Goal: Task Accomplishment & Management: Use online tool/utility

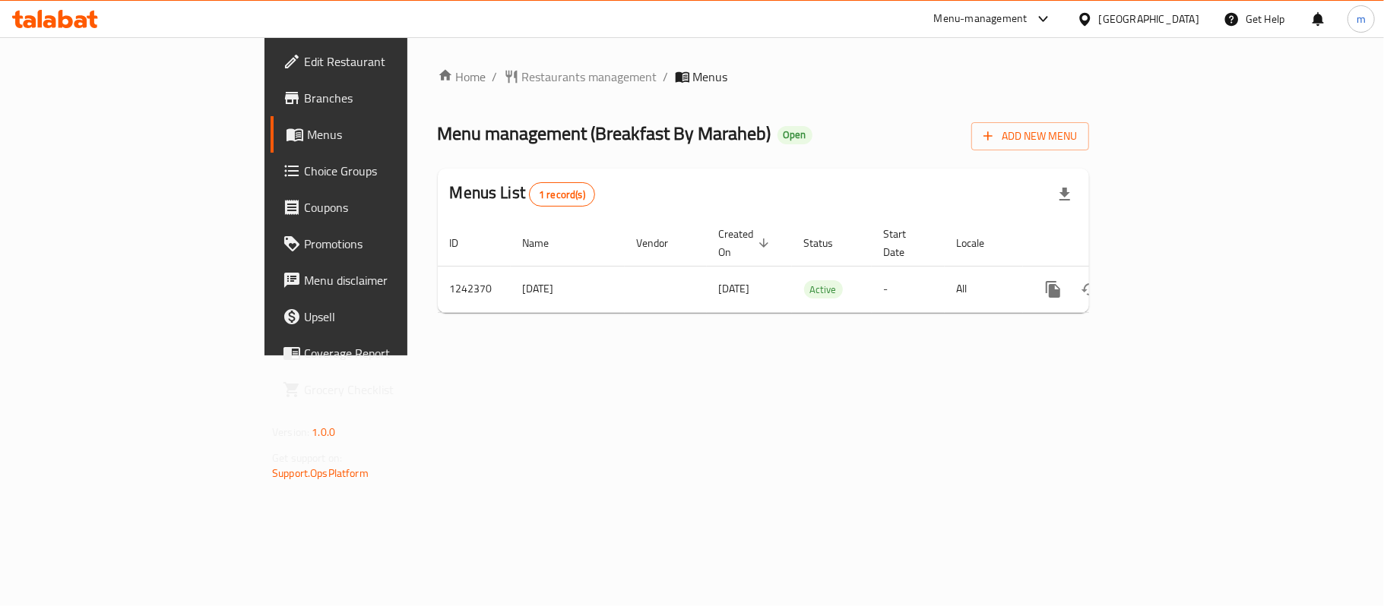
click at [283, 177] on icon at bounding box center [292, 171] width 18 height 18
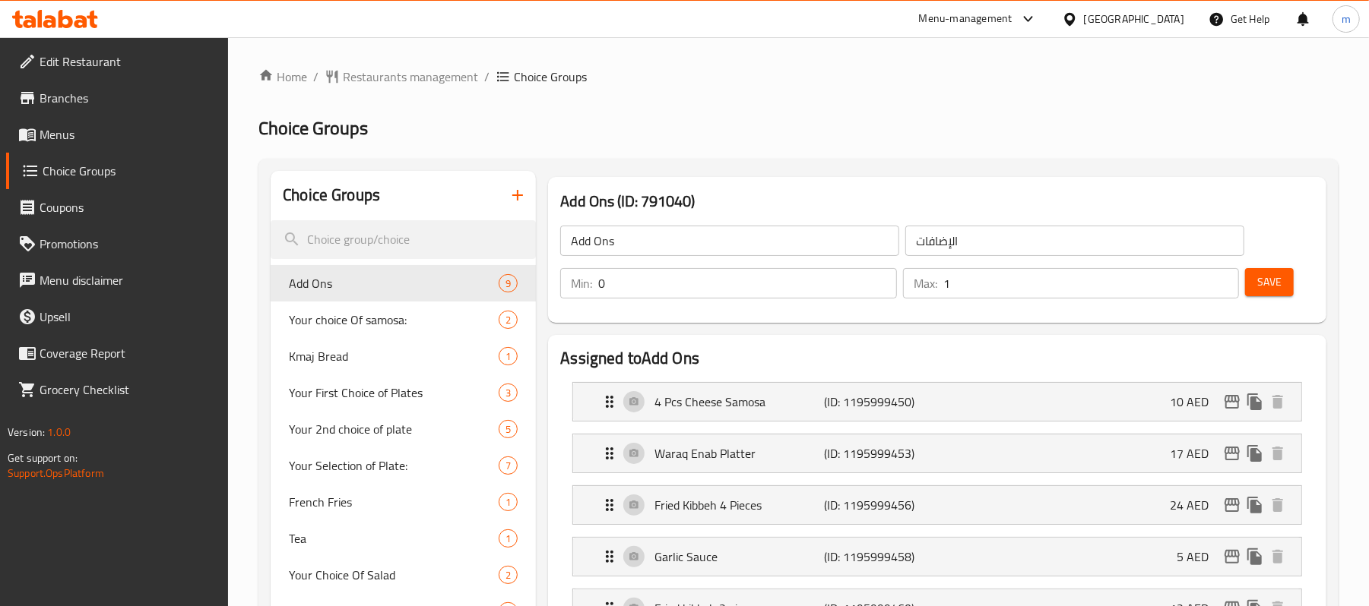
click at [76, 13] on icon at bounding box center [55, 19] width 86 height 18
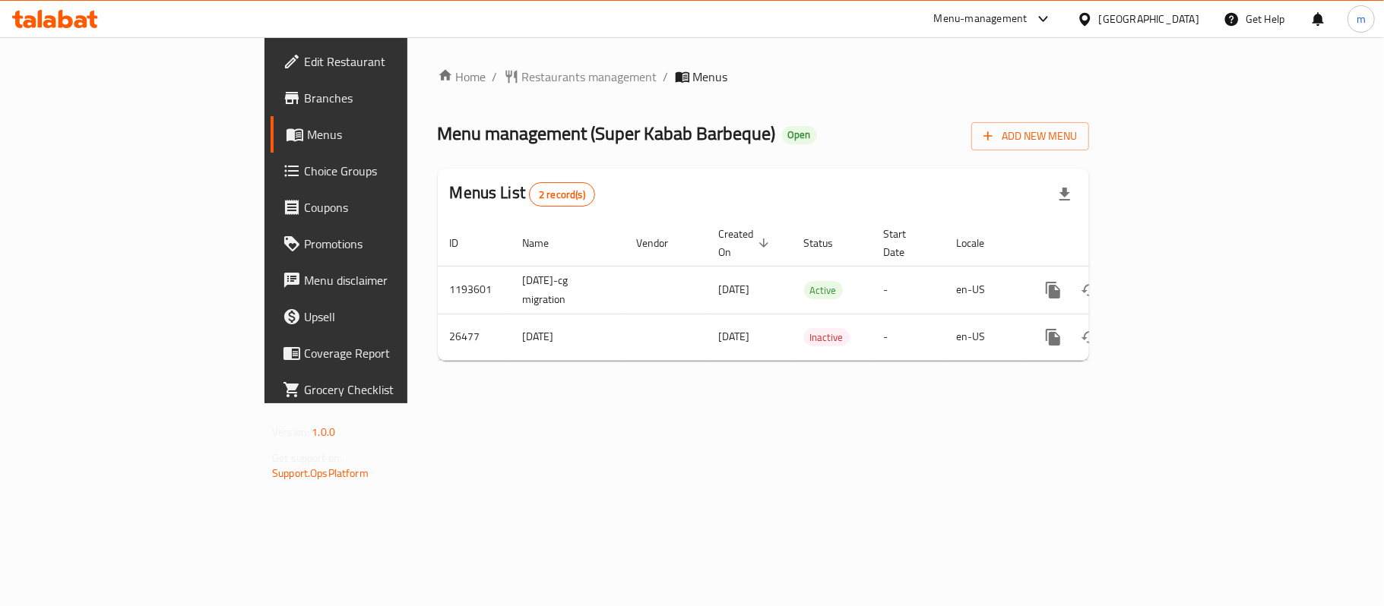
click at [44, 19] on icon at bounding box center [55, 19] width 86 height 18
click at [78, 11] on icon at bounding box center [55, 19] width 86 height 18
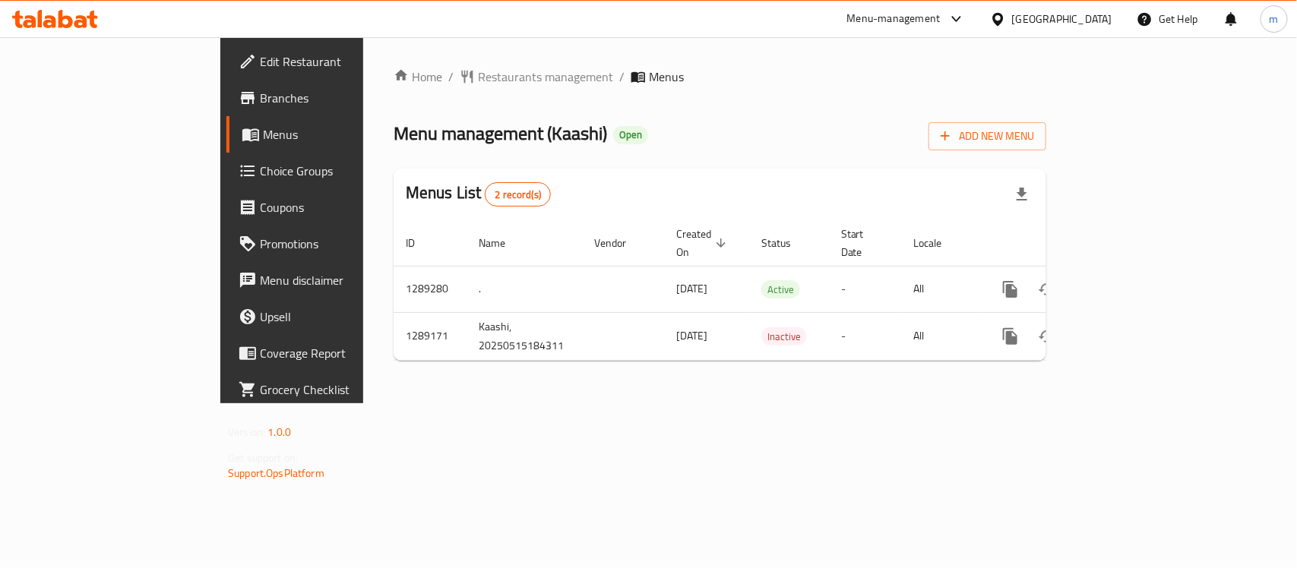
click at [101, 27] on div at bounding box center [55, 19] width 110 height 30
click at [69, 21] on icon at bounding box center [66, 19] width 14 height 18
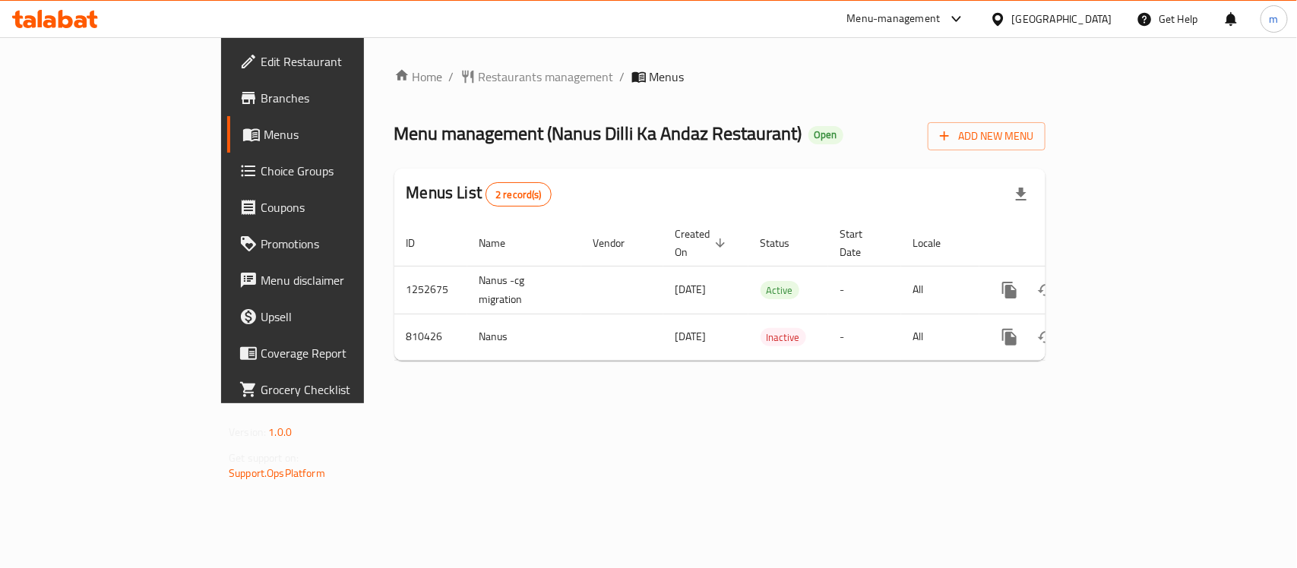
click at [48, 19] on icon at bounding box center [55, 19] width 86 height 18
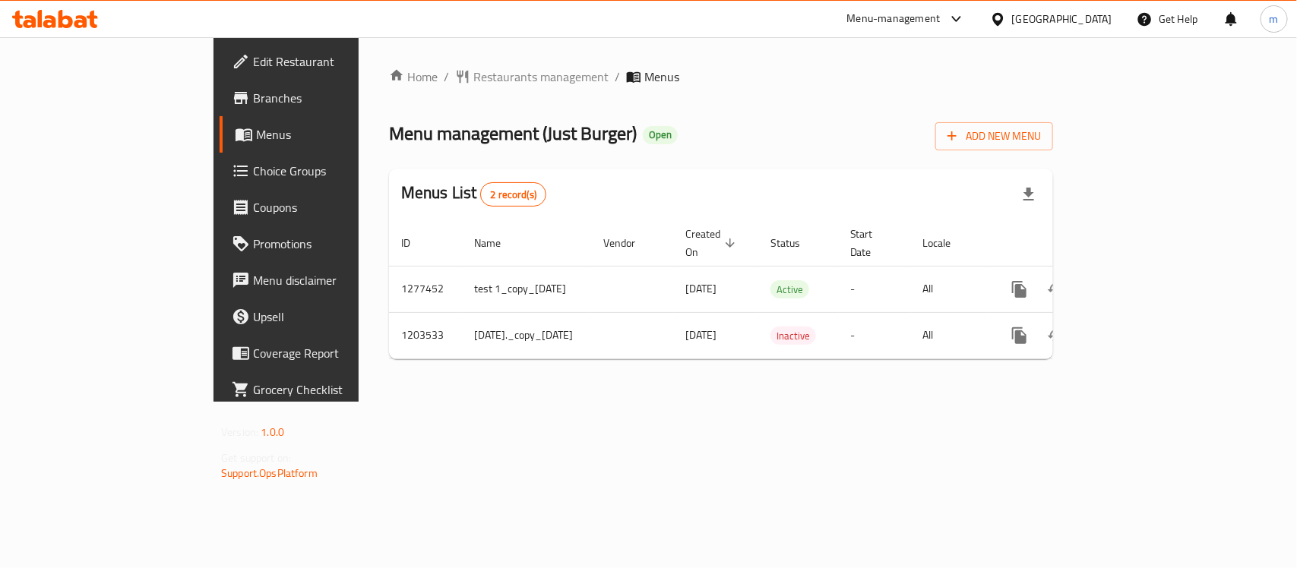
click at [59, 8] on div at bounding box center [55, 19] width 110 height 30
click at [78, 2] on div "Menu-management United Arab Emirates Get Help m" at bounding box center [648, 19] width 1297 height 36
click at [68, 12] on icon at bounding box center [55, 19] width 86 height 18
